Goal: Task Accomplishment & Management: Use online tool/utility

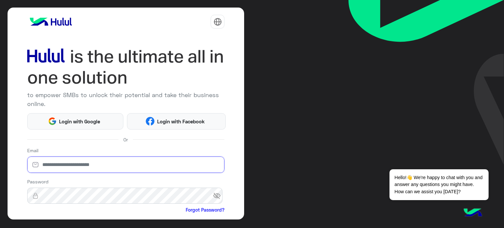
click at [94, 168] on input "email" at bounding box center [125, 164] width 197 height 16
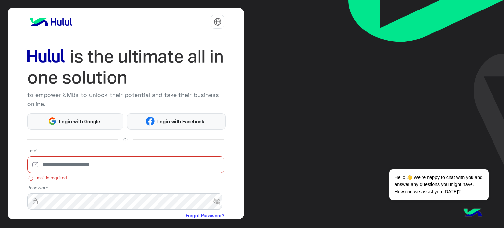
type input "**********"
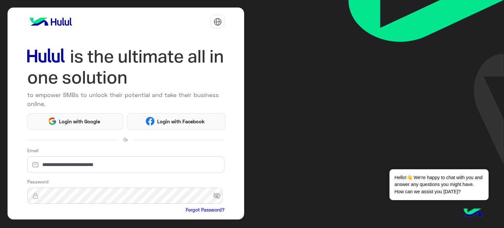
scroll to position [67, 0]
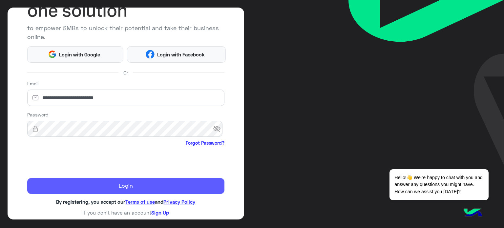
click at [64, 183] on button "Login" at bounding box center [125, 186] width 197 height 16
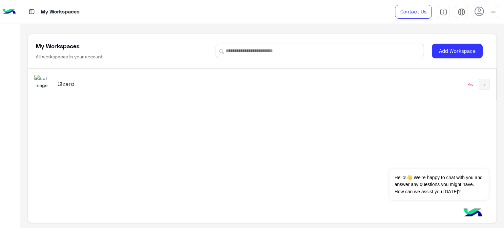
click at [98, 88] on div "Cizaro" at bounding box center [139, 84] width 164 height 9
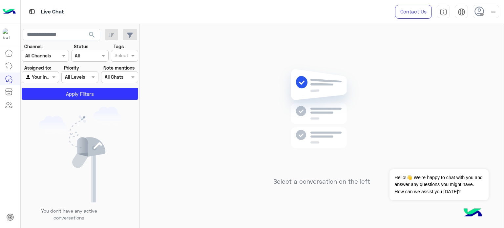
click at [483, 9] on icon at bounding box center [479, 12] width 10 height 10
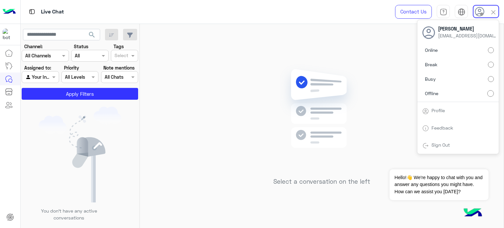
click at [440, 50] on label "Online" at bounding box center [458, 50] width 72 height 12
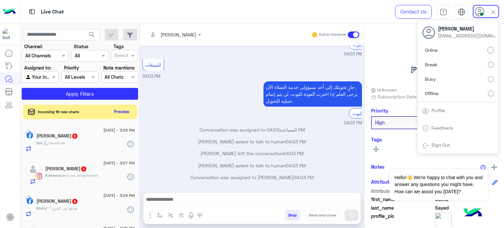
scroll to position [180, 0]
click at [384, 36] on div "[PERSON_NAME] Reachable Unknown Subscription Date : [DATE] Priority High Tags S…" at bounding box center [433, 125] width 139 height 202
